Goal: Information Seeking & Learning: Learn about a topic

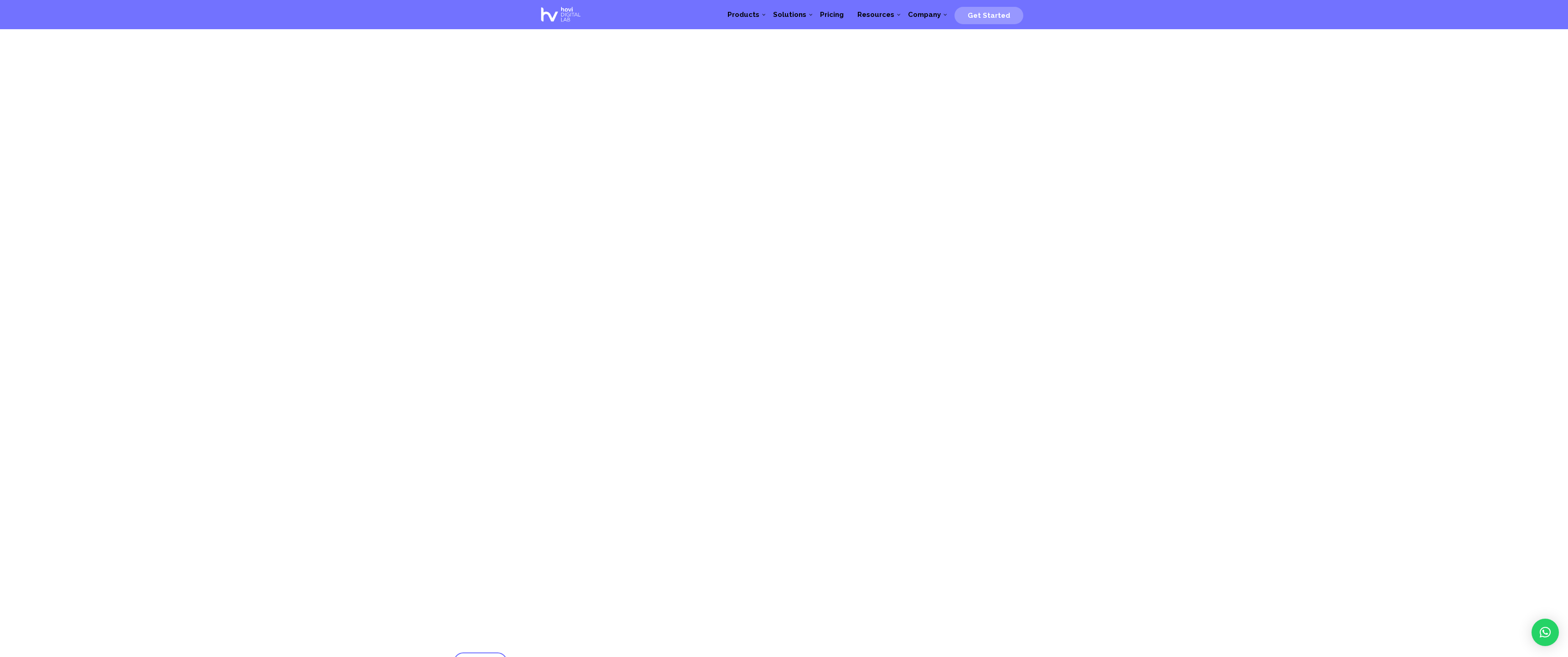
scroll to position [1275, 0]
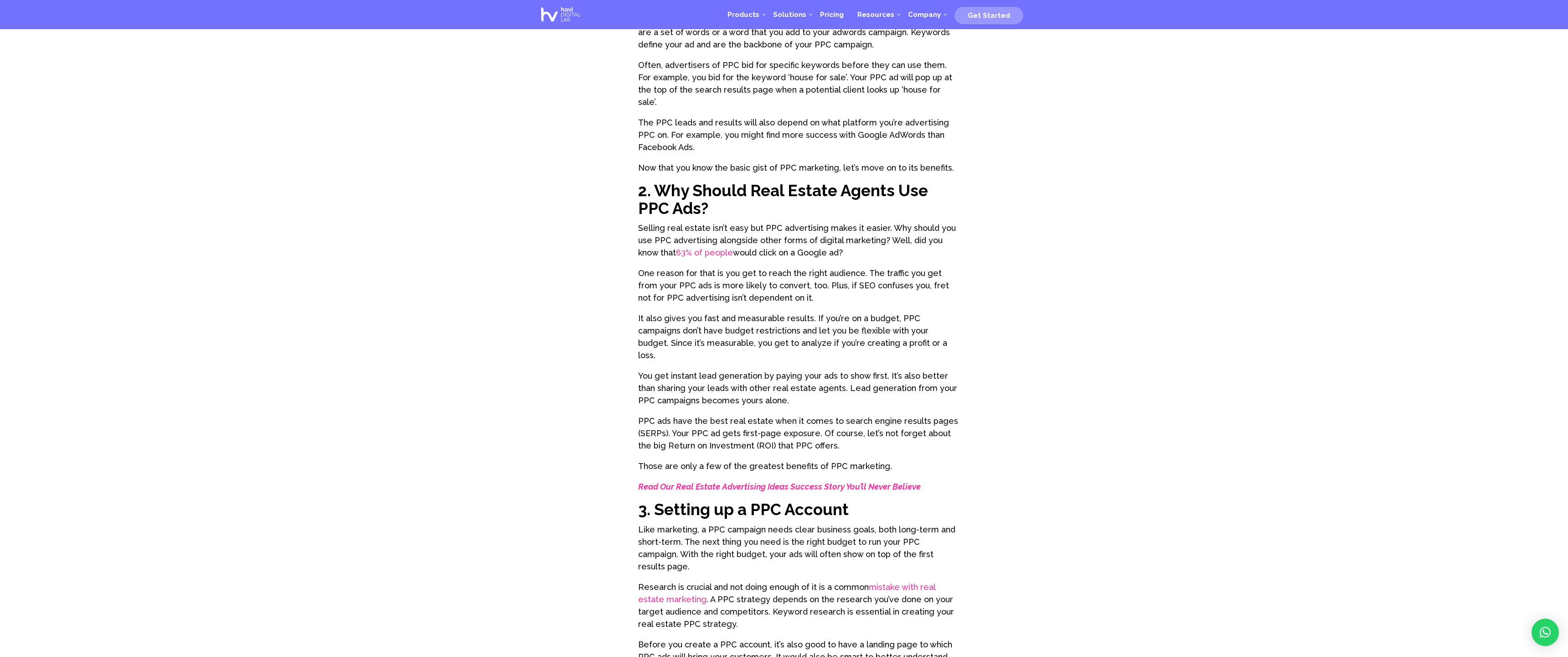
scroll to position [1275, 0]
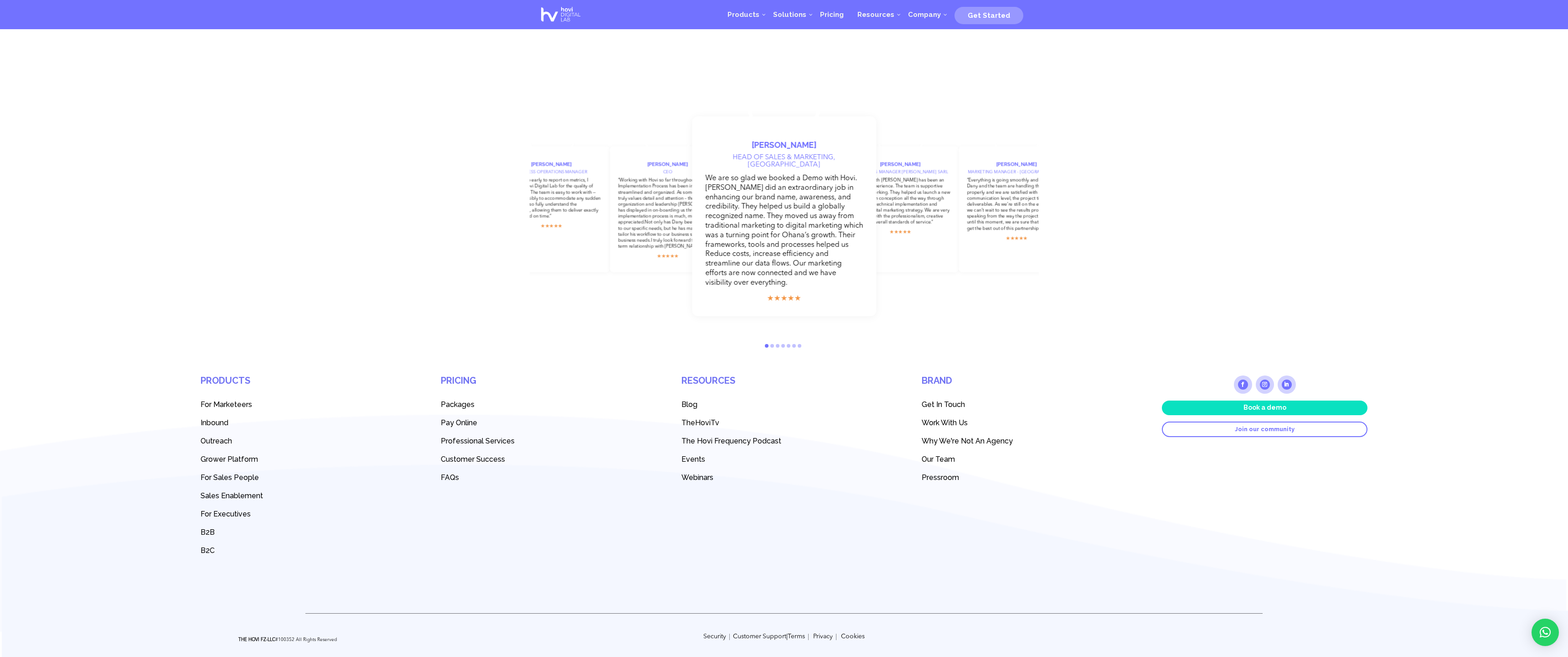
scroll to position [1913, 0]
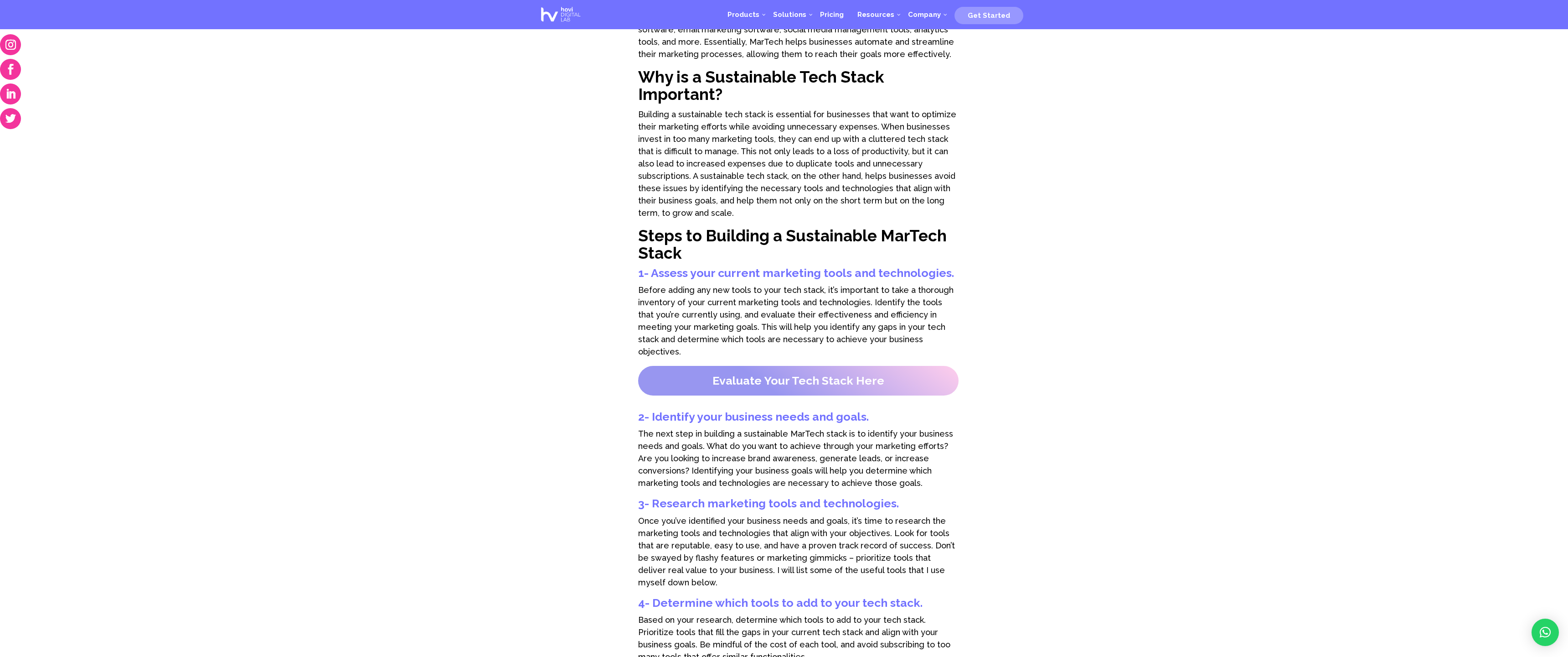
scroll to position [1275, 0]
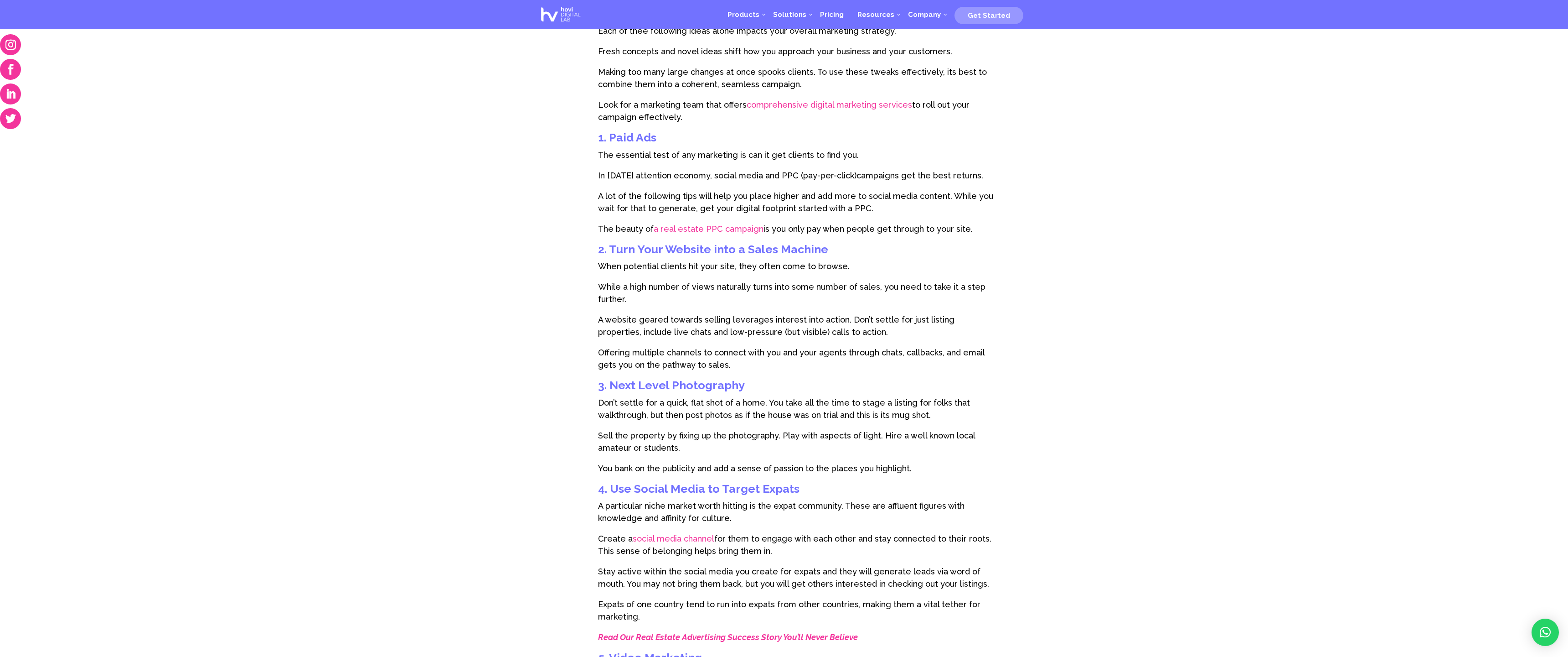
scroll to position [1275, 0]
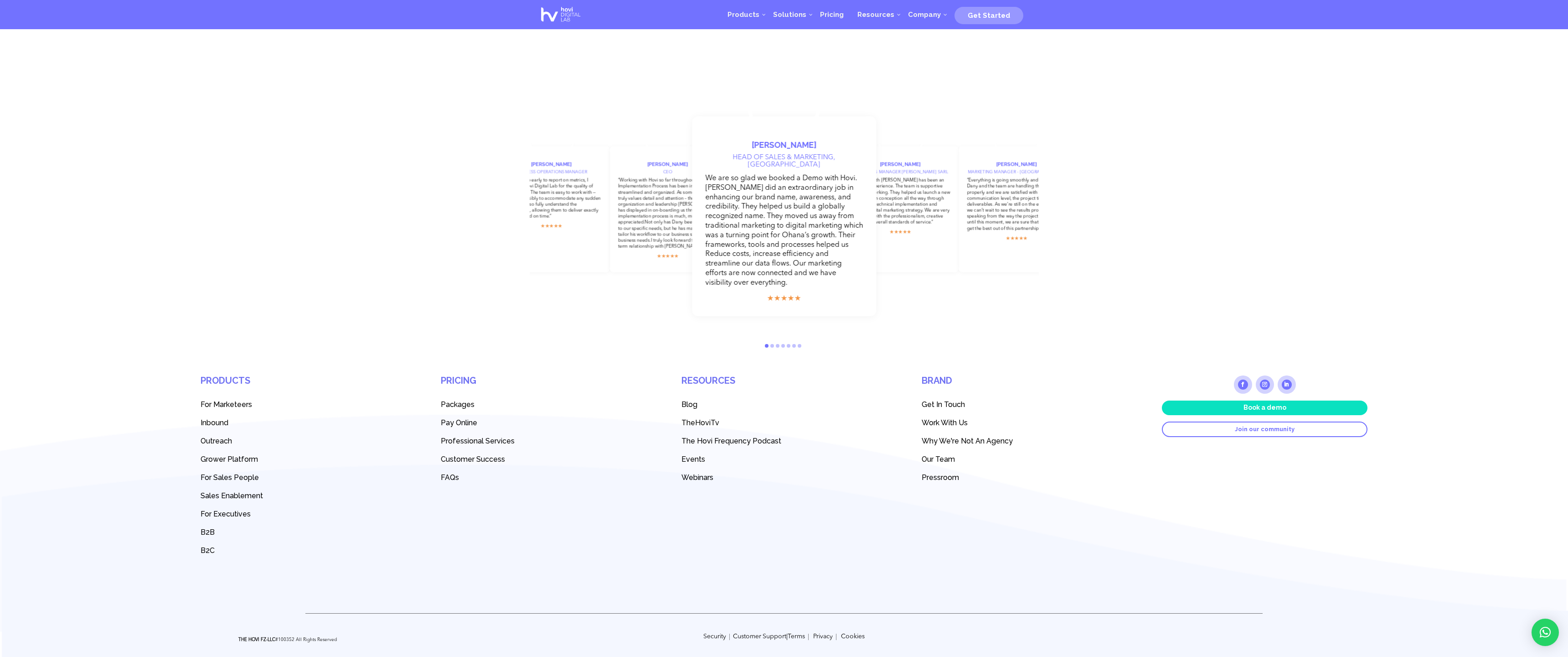
scroll to position [2550, 0]
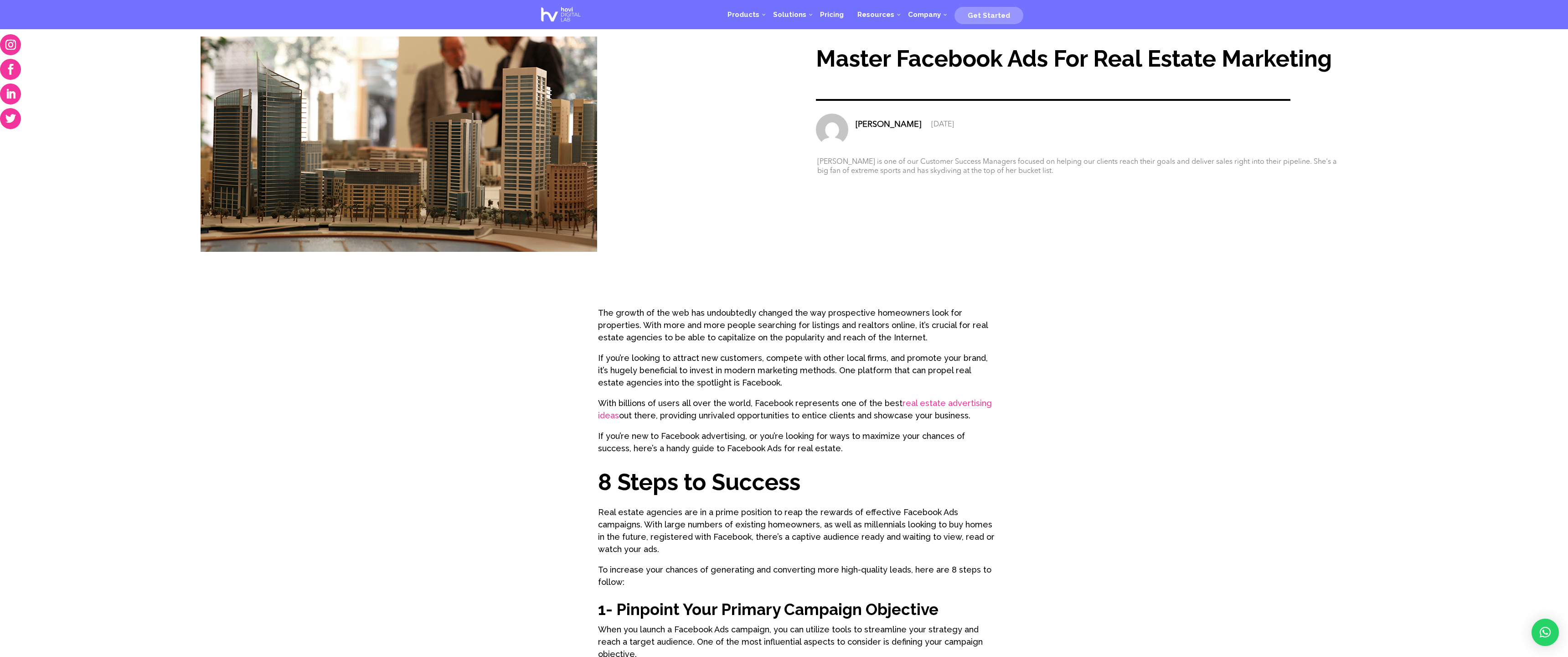
scroll to position [638, 0]
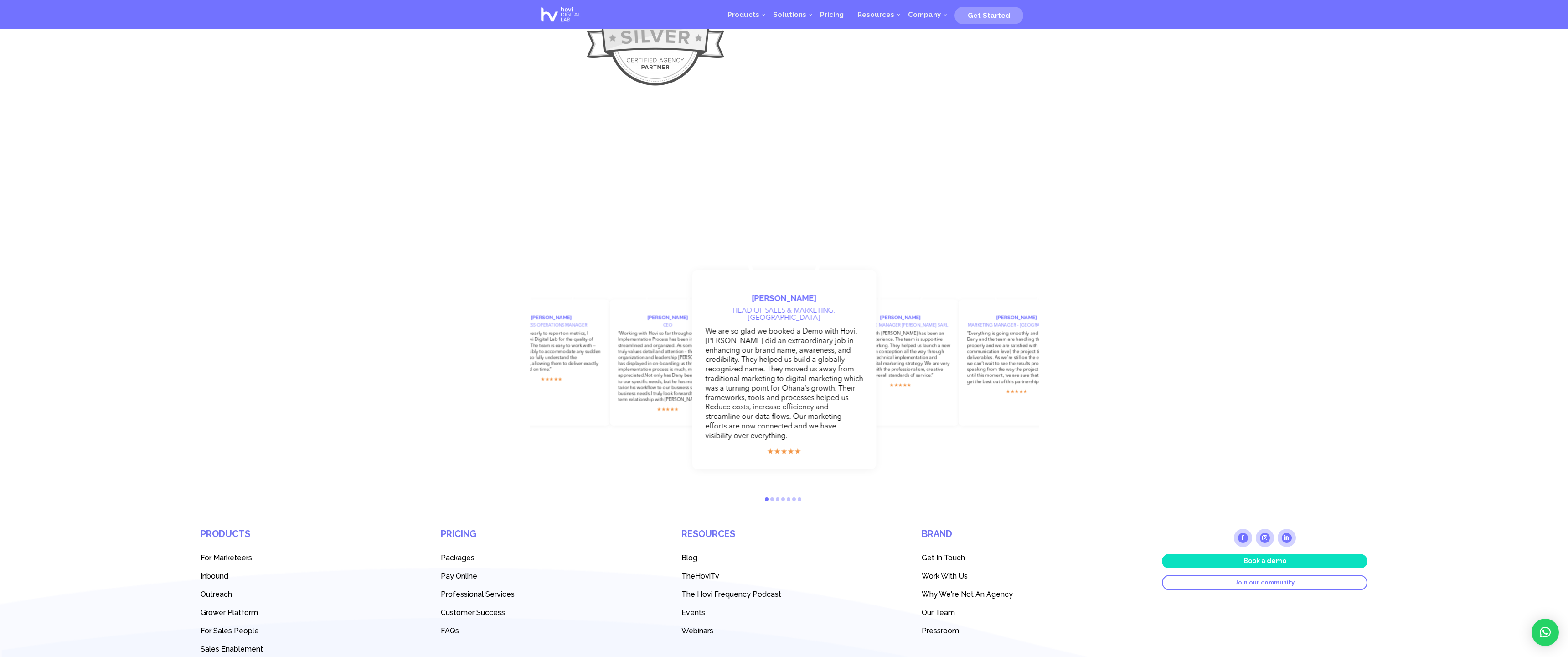
scroll to position [1275, 0]
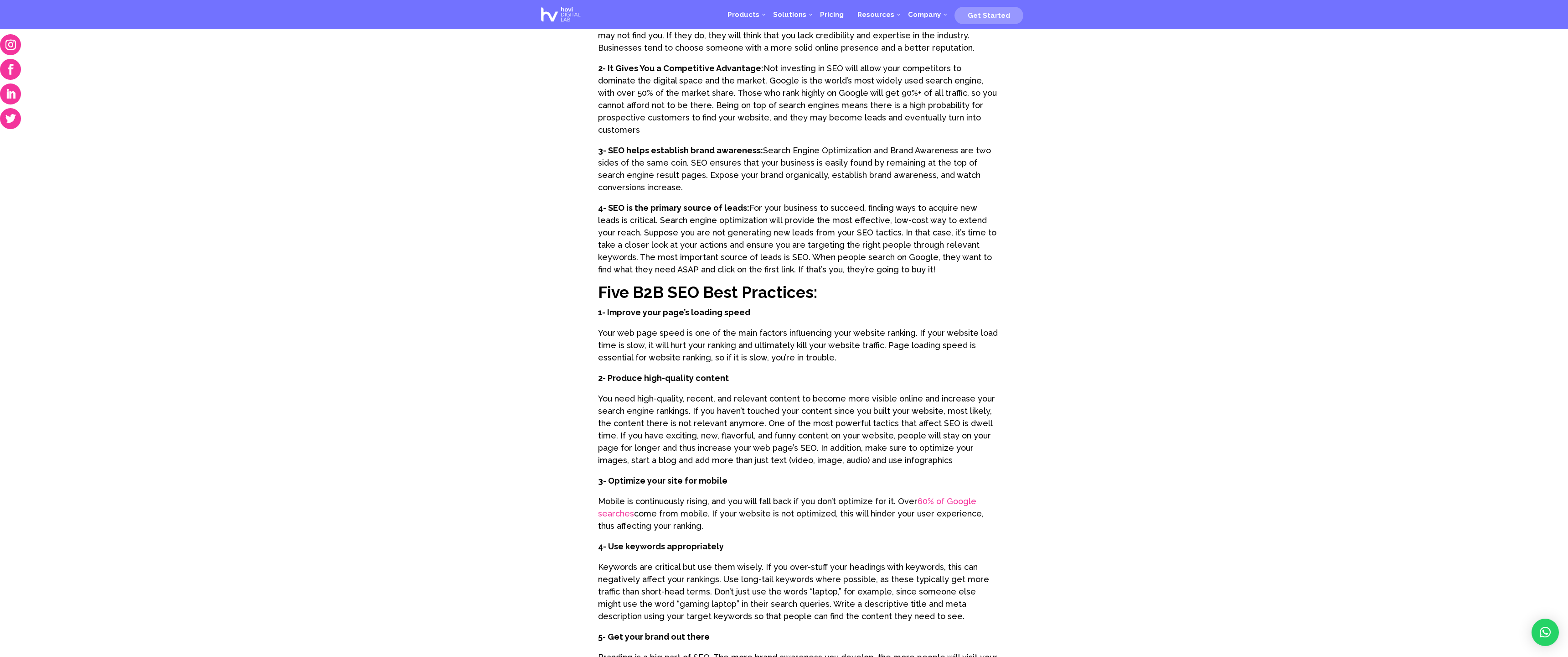
scroll to position [1275, 0]
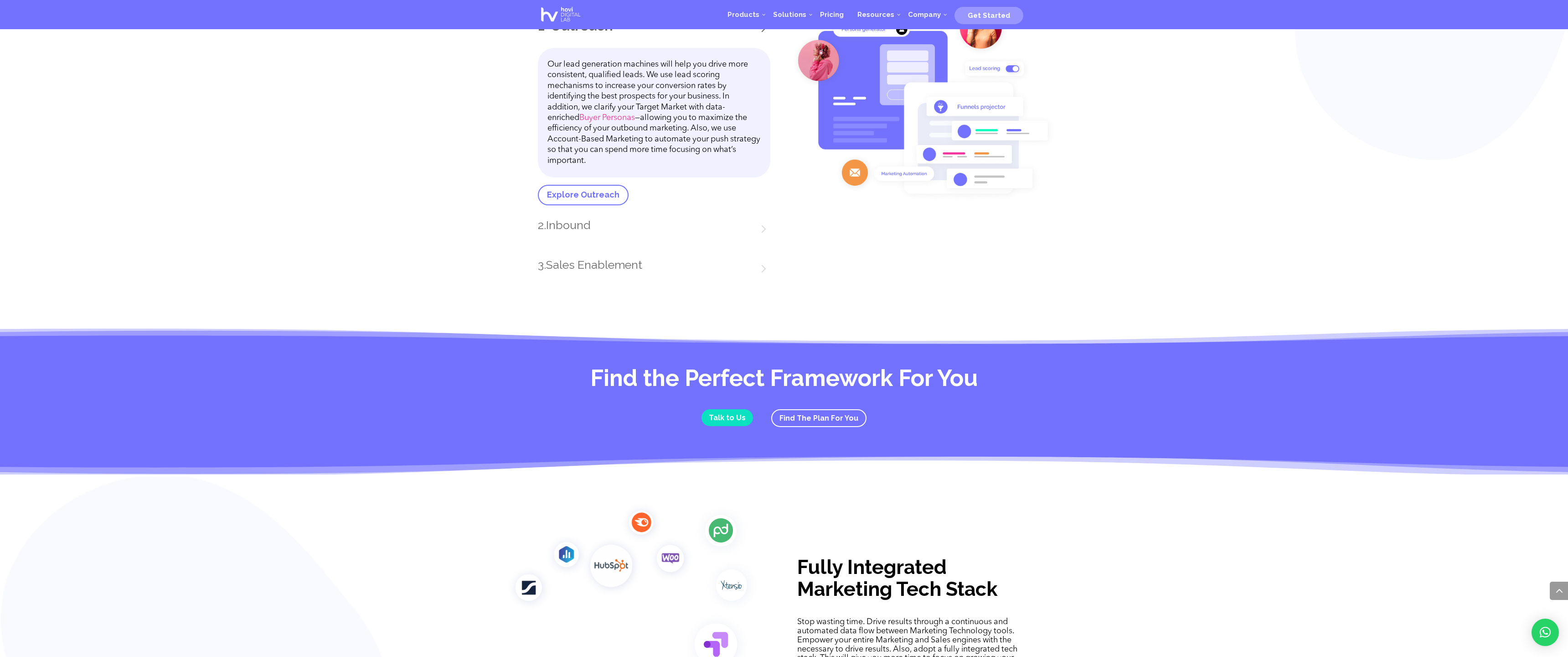
scroll to position [1868, 0]
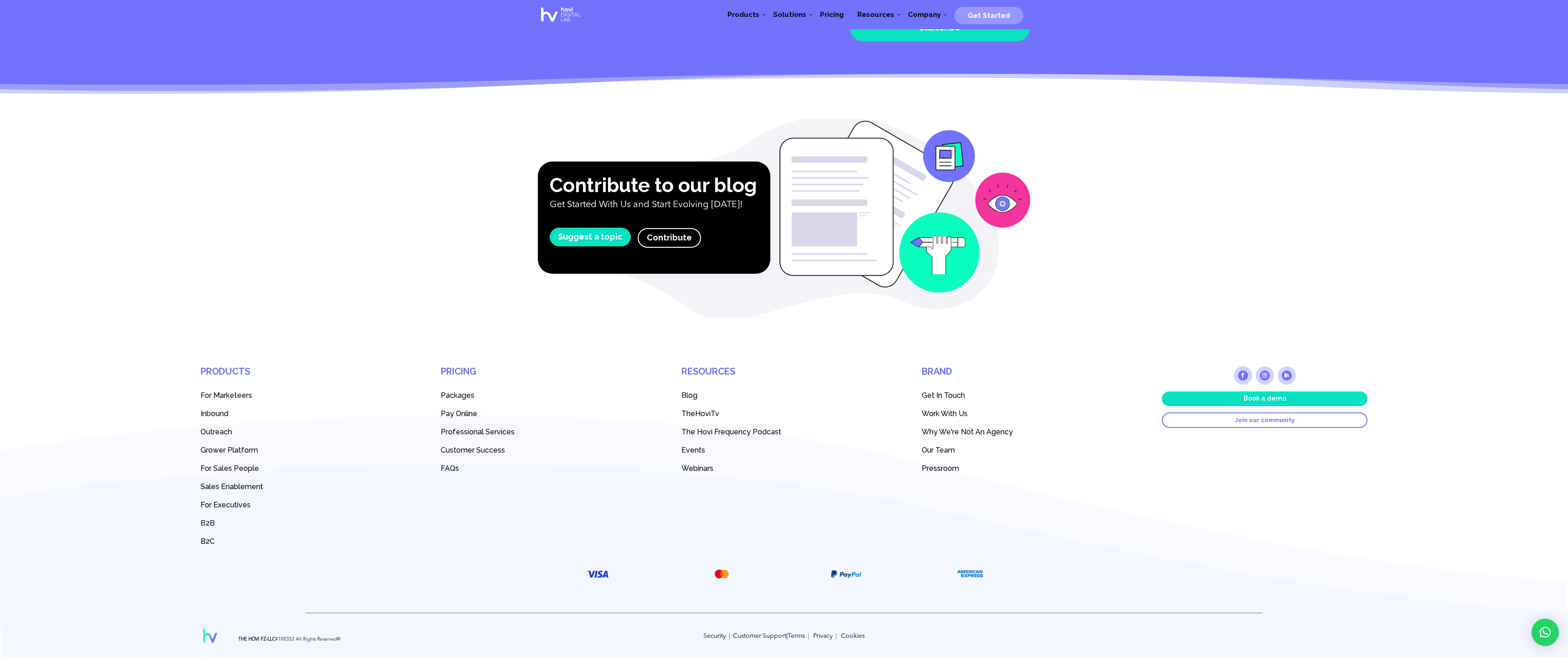
scroll to position [1696, 0]
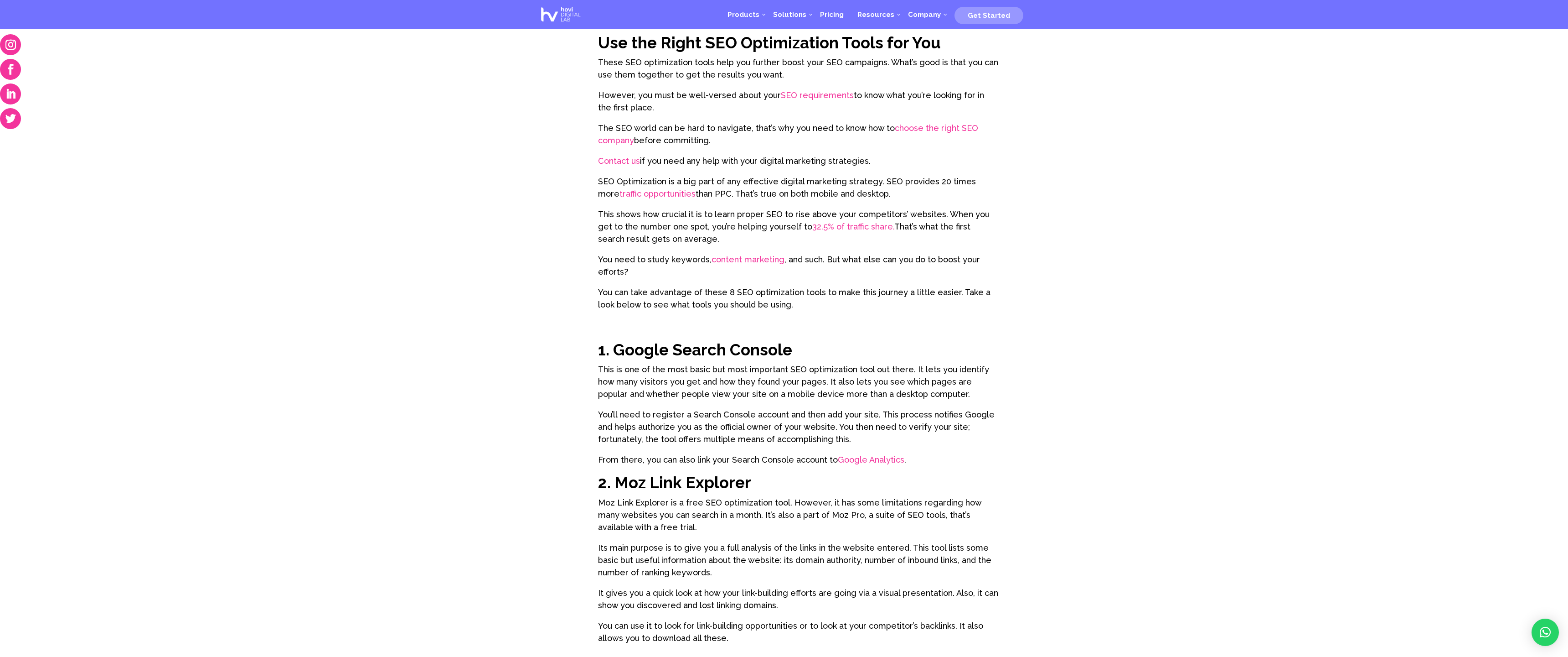
scroll to position [2550, 0]
